Goal: Task Accomplishment & Management: Manage account settings

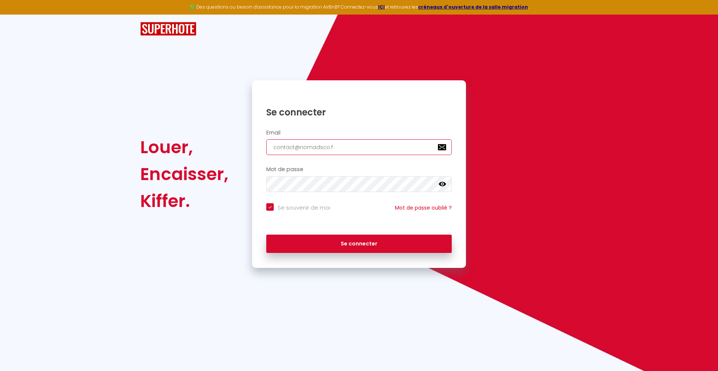
type input "[EMAIL_ADDRESS][DOMAIN_NAME]"
checkbox input "true"
type input "[EMAIL_ADDRESS][DOMAIN_NAME]"
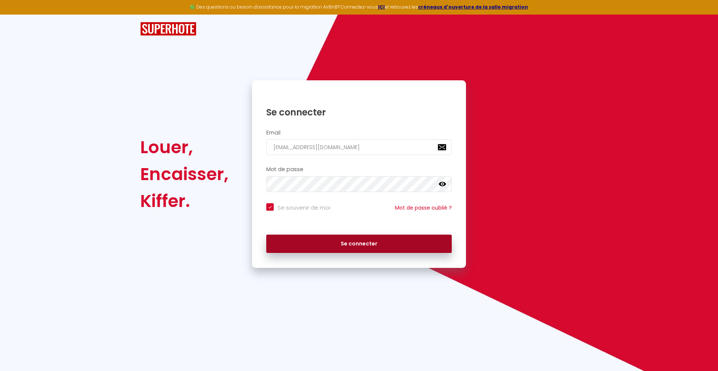
click at [359, 244] on button "Se connecter" at bounding box center [359, 244] width 186 height 19
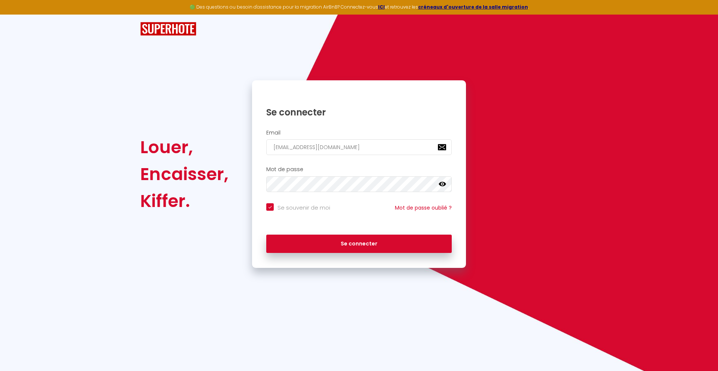
checkbox input "true"
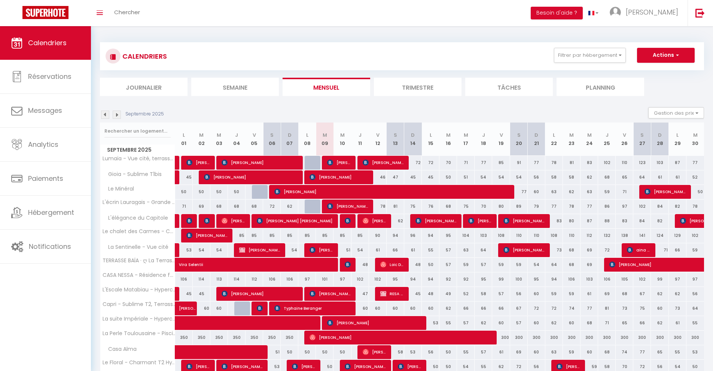
click at [144, 87] on li "Journalier" at bounding box center [144, 87] width 88 height 18
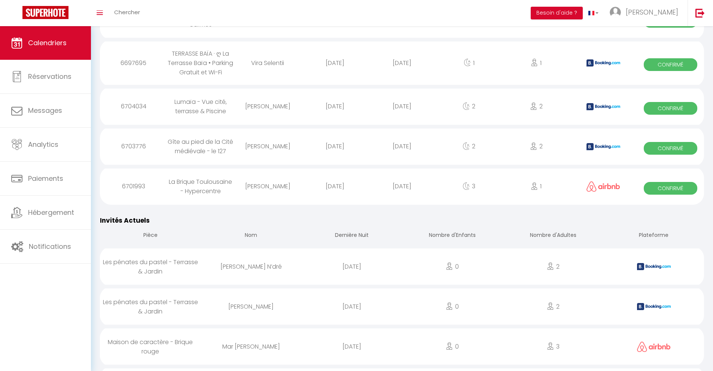
scroll to position [1081, 0]
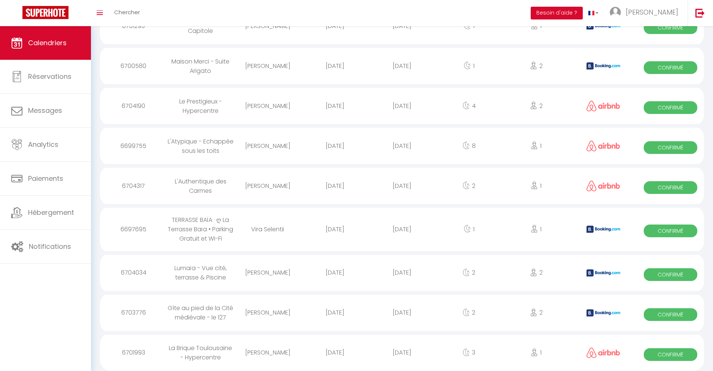
click at [402, 352] on div "[DATE]" at bounding box center [401, 353] width 67 height 24
select select "0"
select select "1"
select select
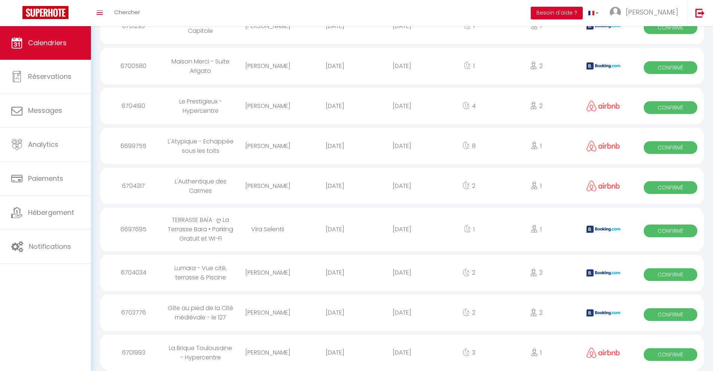
select select
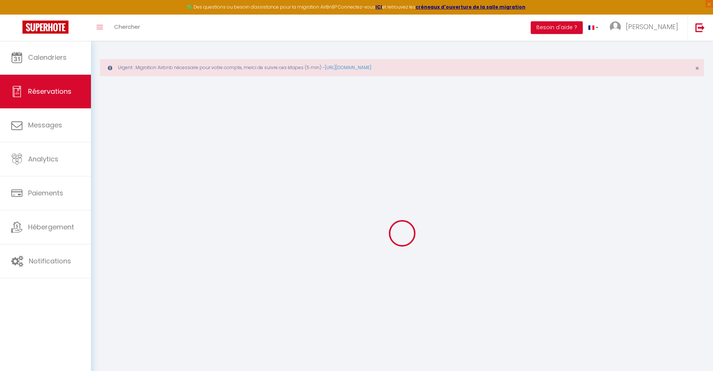
select select
checkbox input "false"
select select
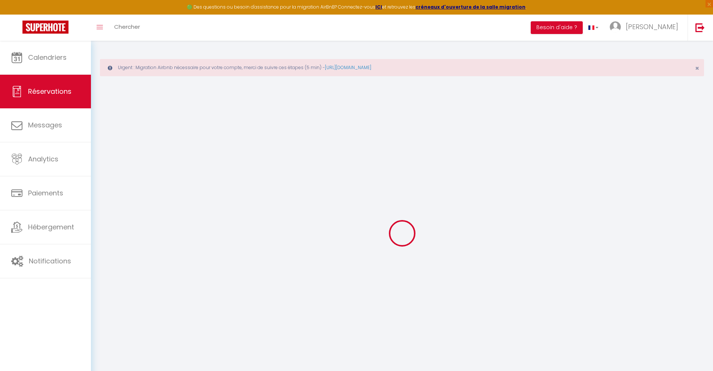
type input "40"
type input "10.28"
select select
checkbox input "false"
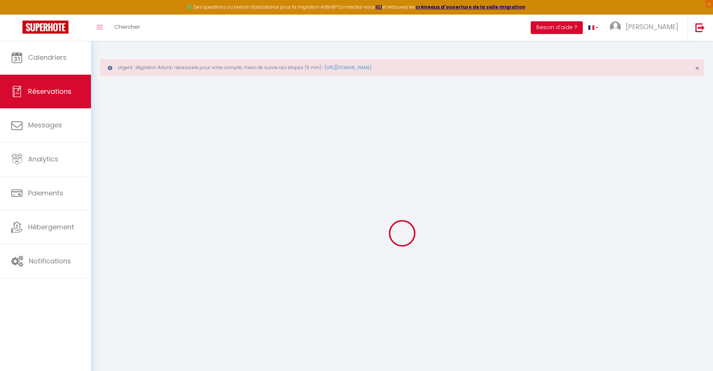
select select
checkbox input "false"
select select
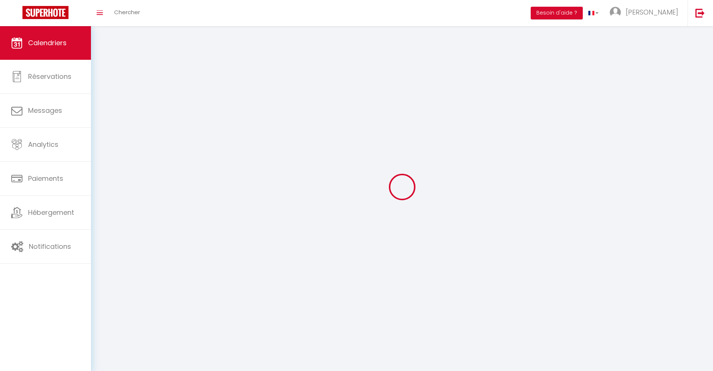
scroll to position [41, 0]
